Goal: Navigation & Orientation: Find specific page/section

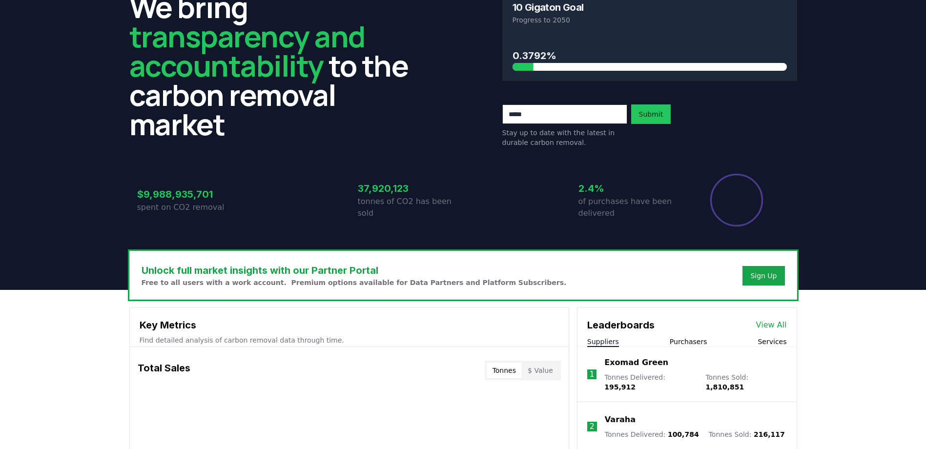
scroll to position [81, 0]
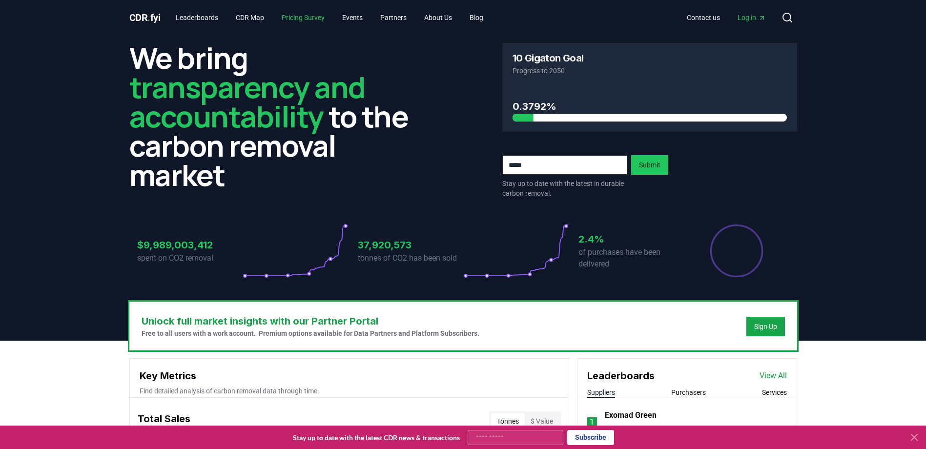
click at [304, 21] on link "Pricing Survey" at bounding box center [303, 18] width 59 height 18
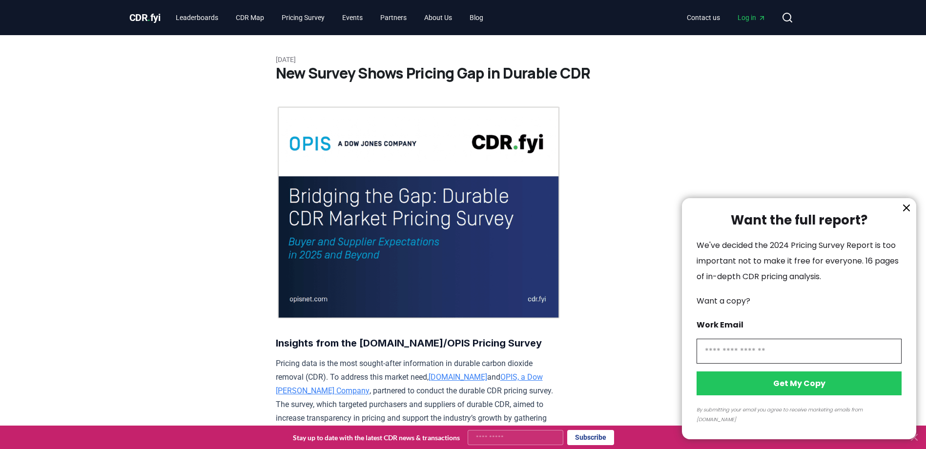
click at [253, 23] on div at bounding box center [463, 224] width 926 height 449
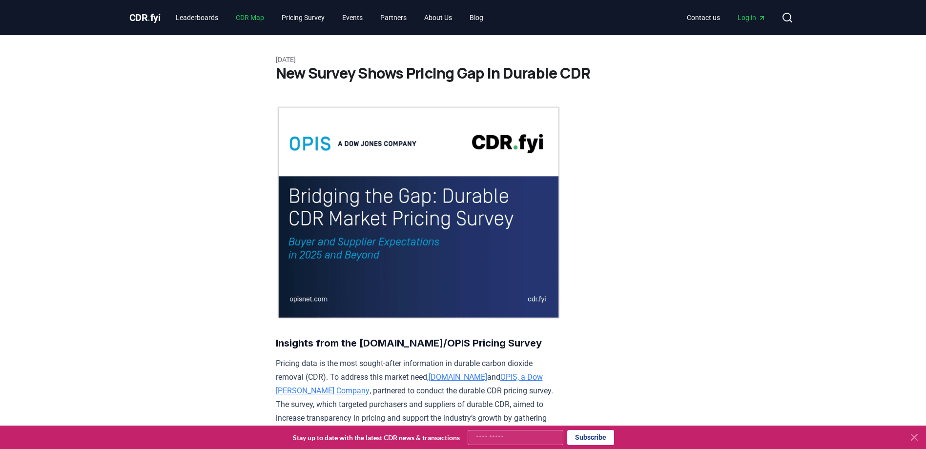
click at [256, 22] on link "CDR Map" at bounding box center [250, 18] width 44 height 18
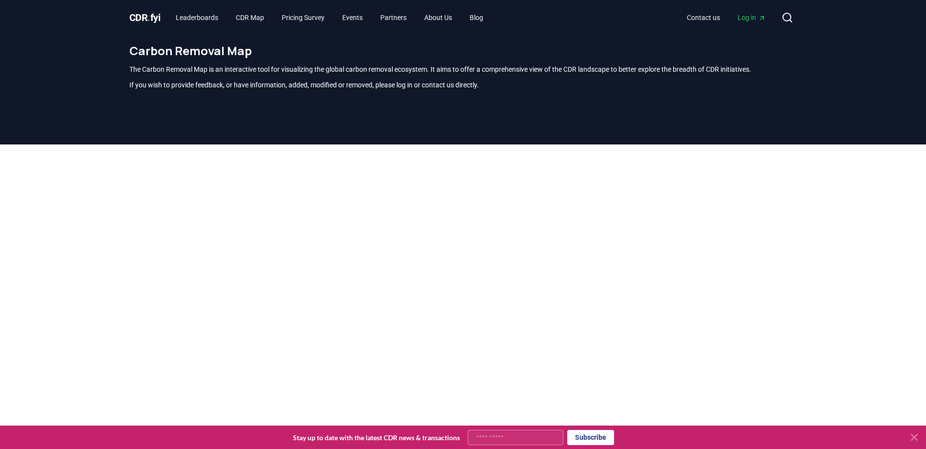
click at [141, 15] on span "CDR . fyi" at bounding box center [144, 18] width 31 height 12
